Goal: Understand process/instructions: Learn how to perform a task or action

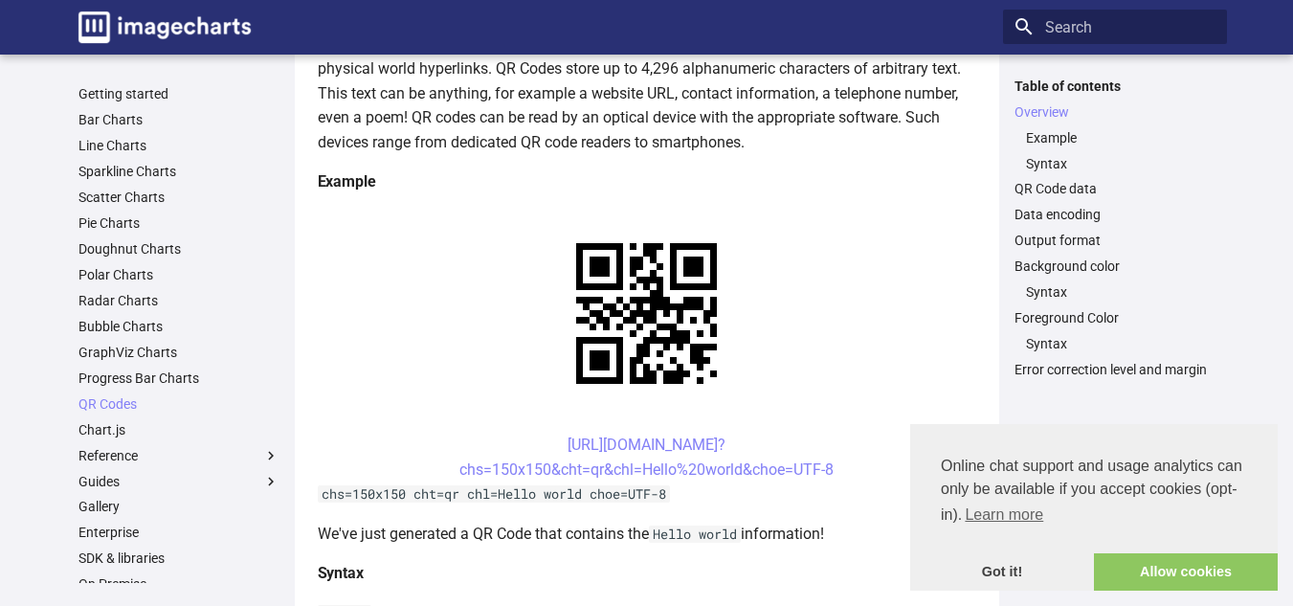
scroll to position [306, 0]
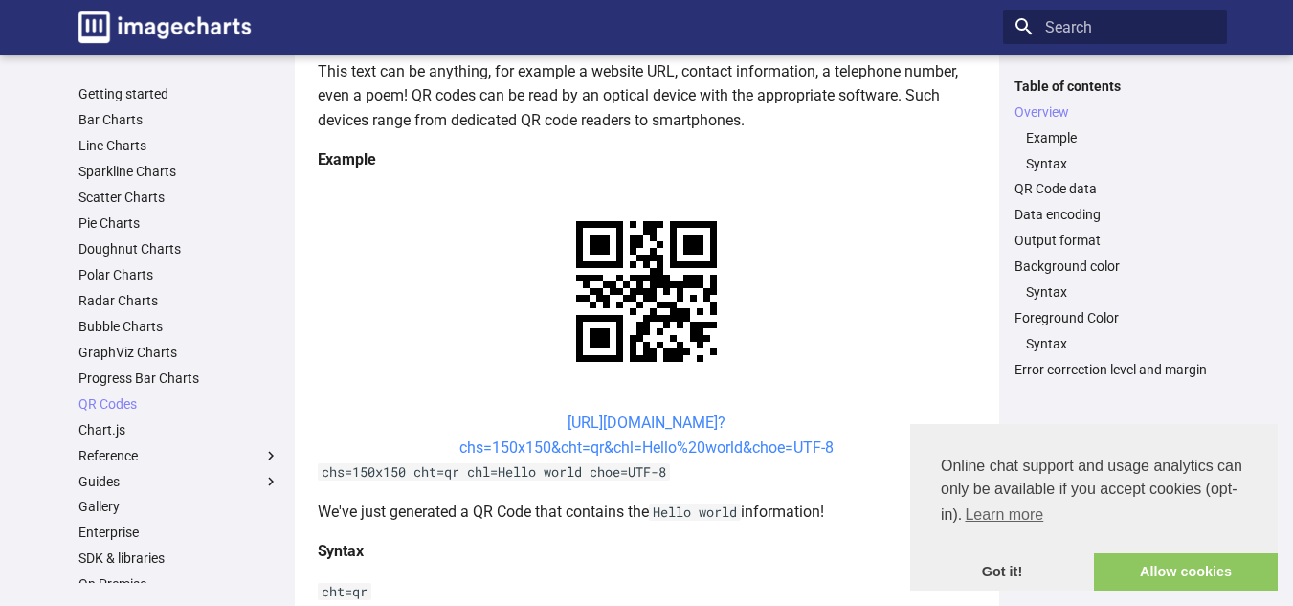
drag, startPoint x: 421, startPoint y: 231, endPoint x: 539, endPoint y: 231, distance: 117.7
click at [539, 411] on center "[URL][DOMAIN_NAME]? chs=150x150&cht=qr&chl=Hello%20world&choe=UTF-8" at bounding box center [647, 435] width 659 height 49
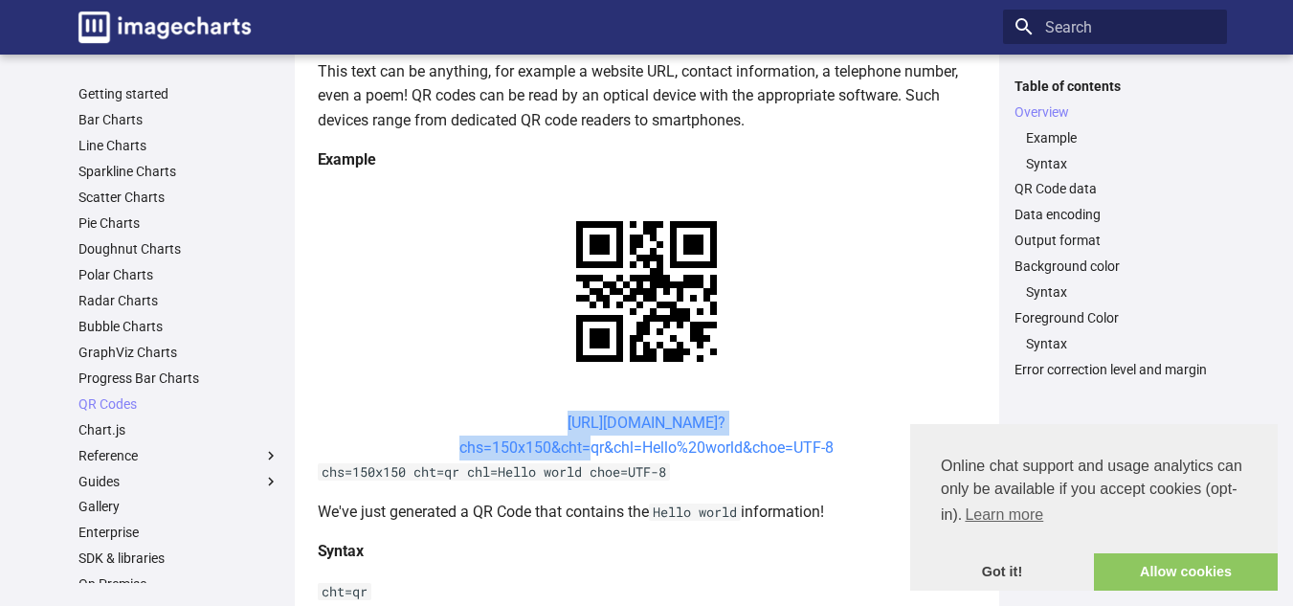
drag, startPoint x: 532, startPoint y: 234, endPoint x: 584, endPoint y: 269, distance: 62.7
click at [584, 411] on center "[URL][DOMAIN_NAME]? chs=150x150&cht=qr&chl=Hello%20world&choe=UTF-8" at bounding box center [647, 435] width 659 height 49
copy link "https://image-charts.com/chart? chs=150x150&cht"
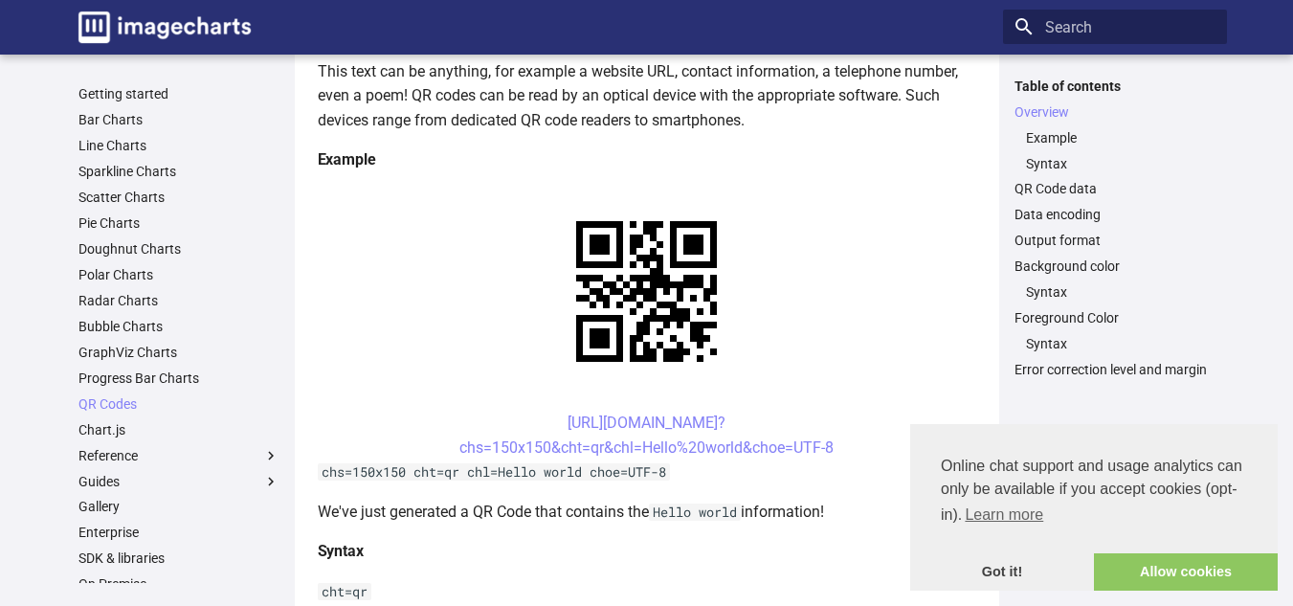
click at [923, 13] on div "Header" at bounding box center [638, 27] width 714 height 46
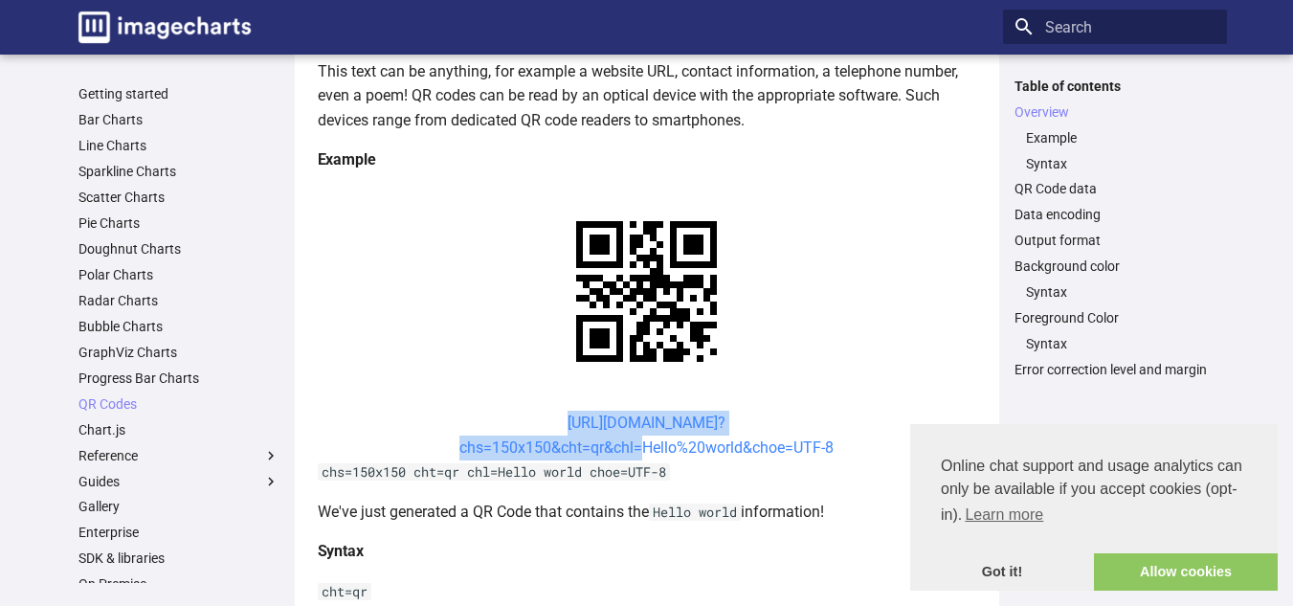
drag, startPoint x: 533, startPoint y: 238, endPoint x: 633, endPoint y: 270, distance: 104.4
click at [633, 411] on center "[URL][DOMAIN_NAME]? chs=150x150&cht=qr&chl=Hello%20world&choe=UTF-8" at bounding box center [647, 435] width 659 height 49
copy link "https://image-charts.com/chart? chs=150x150&cht=qr&chl"
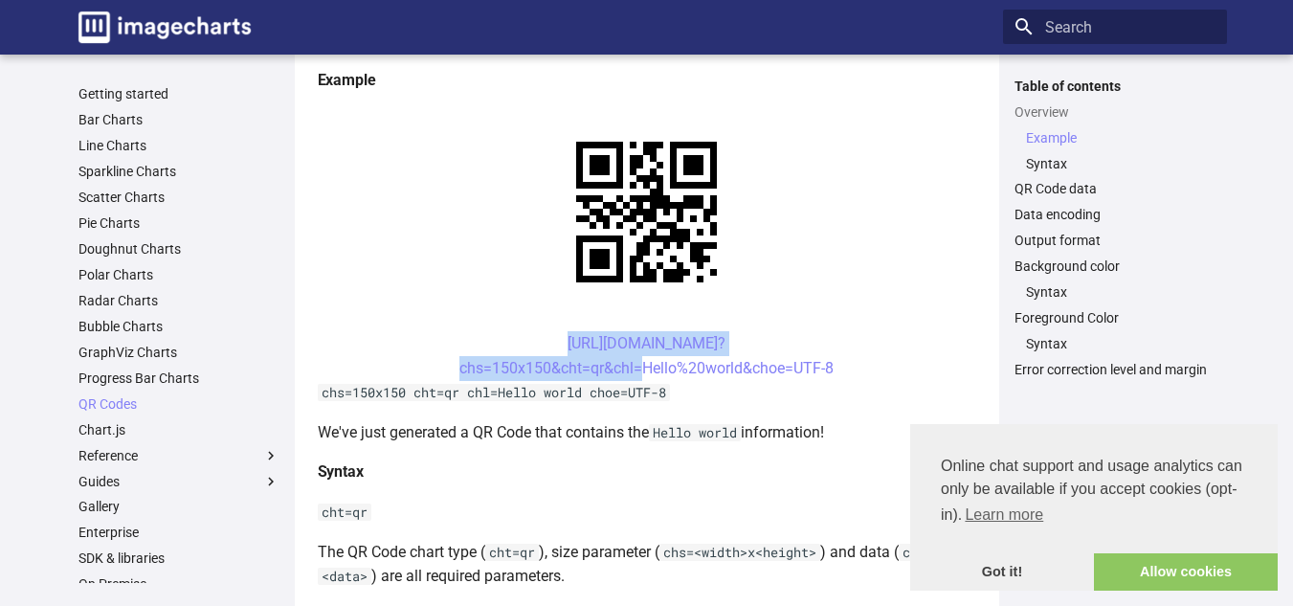
scroll to position [345, 0]
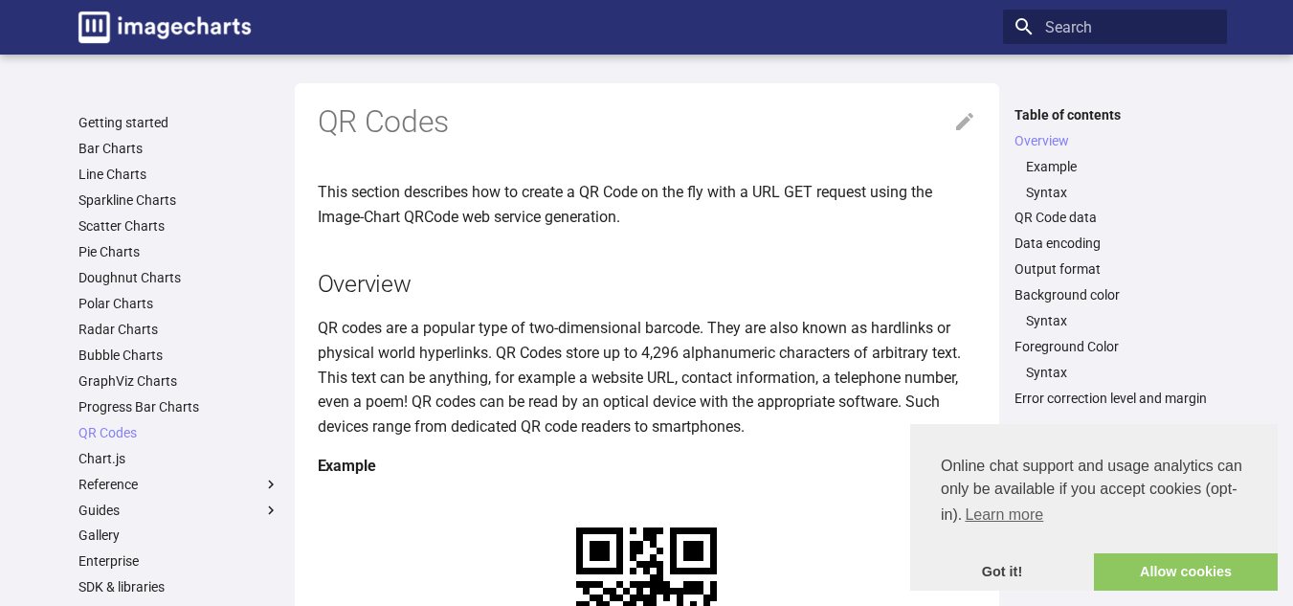
scroll to position [342, 0]
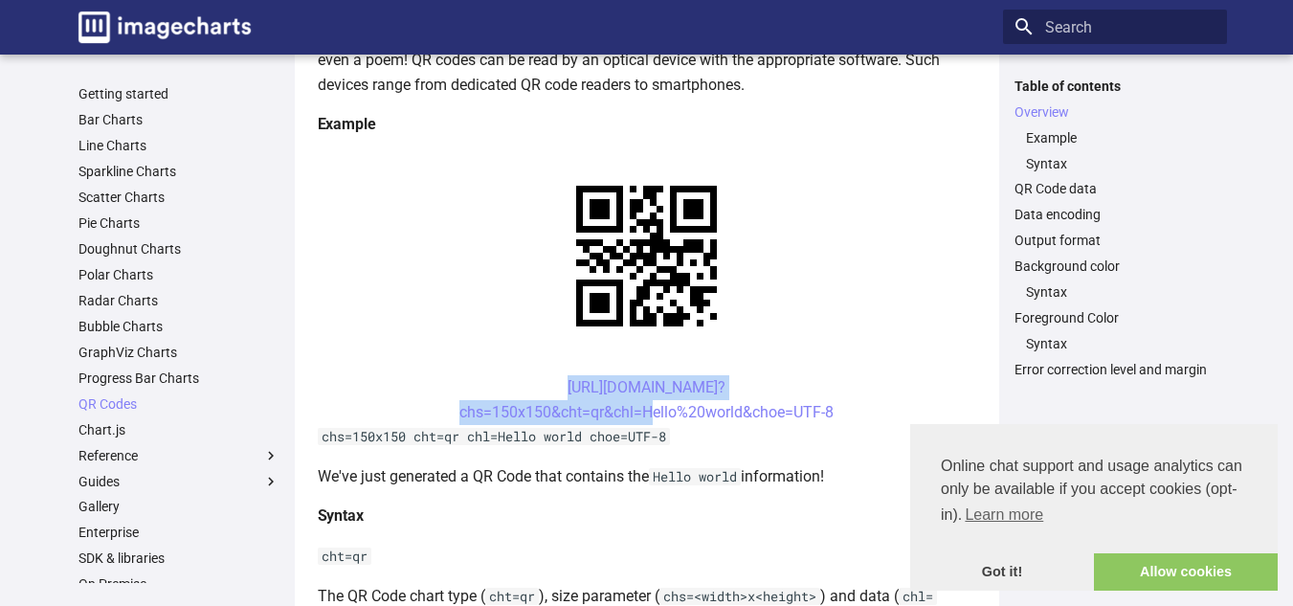
drag, startPoint x: 531, startPoint y: 383, endPoint x: 639, endPoint y: 422, distance: 115.1
click at [639, 422] on center "[URL][DOMAIN_NAME]? chs=150x150&cht=qr&chl=Hello%20world&choe=UTF-8" at bounding box center [647, 399] width 659 height 49
copy link "[URL][DOMAIN_NAME]? chs=150x150&cht=qr&chl="
